Goal: Transaction & Acquisition: Purchase product/service

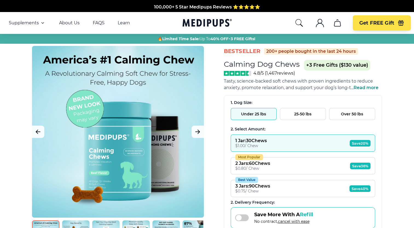
click at [366, 89] on span "Read more" at bounding box center [365, 87] width 25 height 5
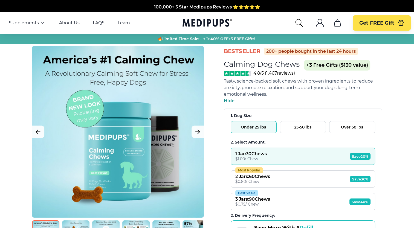
click at [248, 129] on button "Under 25 lbs" at bounding box center [254, 127] width 46 height 12
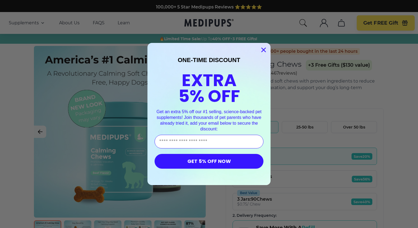
click at [261, 48] on circle "Close dialog" at bounding box center [263, 49] width 9 height 9
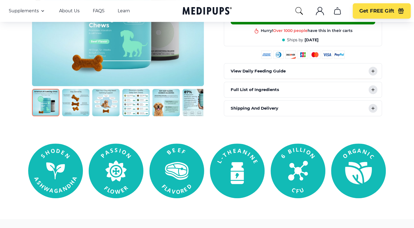
scroll to position [246, 0]
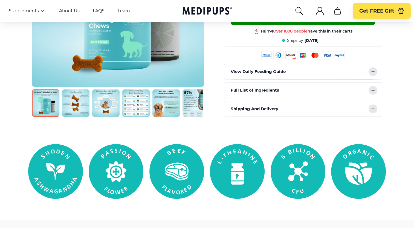
click at [136, 103] on img at bounding box center [135, 102] width 27 height 27
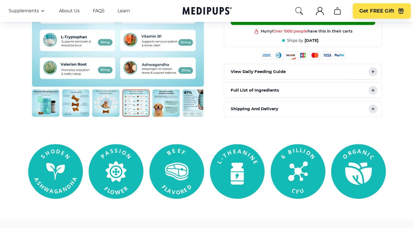
click at [137, 100] on img at bounding box center [135, 102] width 27 height 27
click at [77, 101] on img at bounding box center [75, 102] width 27 height 27
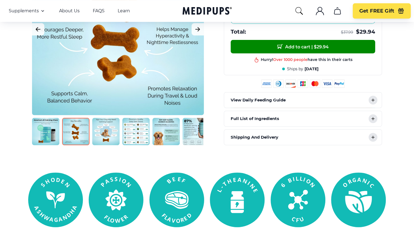
scroll to position [219, 0]
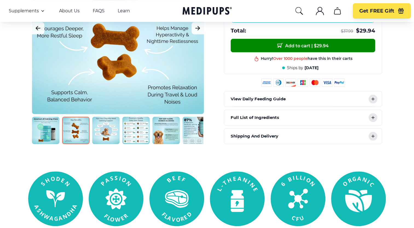
click at [106, 132] on img at bounding box center [105, 130] width 27 height 27
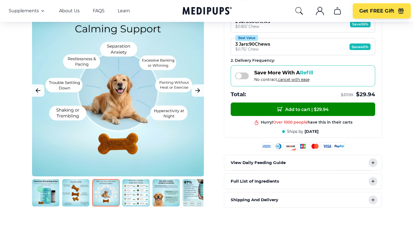
scroll to position [164, 0]
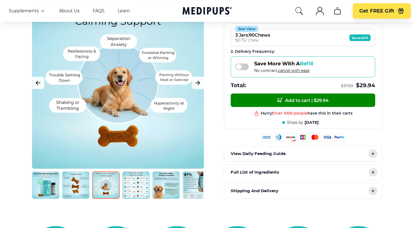
click at [138, 180] on img at bounding box center [135, 184] width 27 height 27
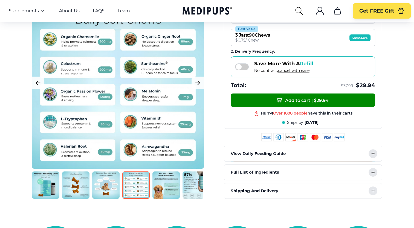
click at [162, 183] on img at bounding box center [165, 184] width 27 height 27
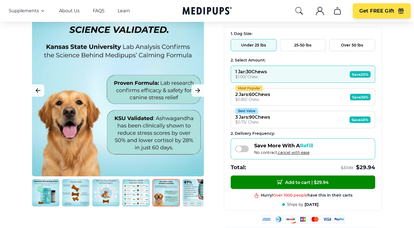
scroll to position [82, 0]
click at [190, 191] on img at bounding box center [195, 192] width 27 height 27
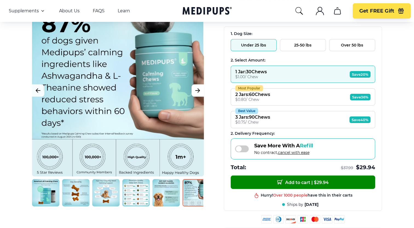
click at [198, 88] on icon "Next Image" at bounding box center [197, 90] width 7 height 7
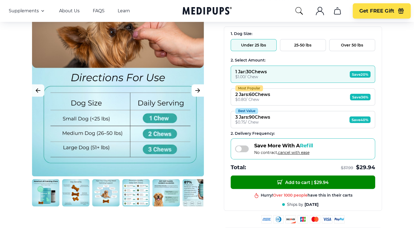
click at [199, 92] on icon "Next Image" at bounding box center [197, 90] width 7 height 7
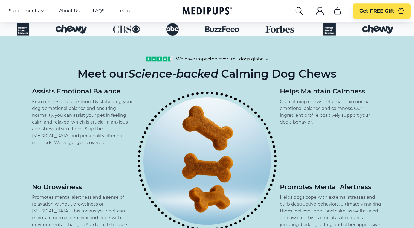
scroll to position [547, 0]
